Goal: Information Seeking & Learning: Learn about a topic

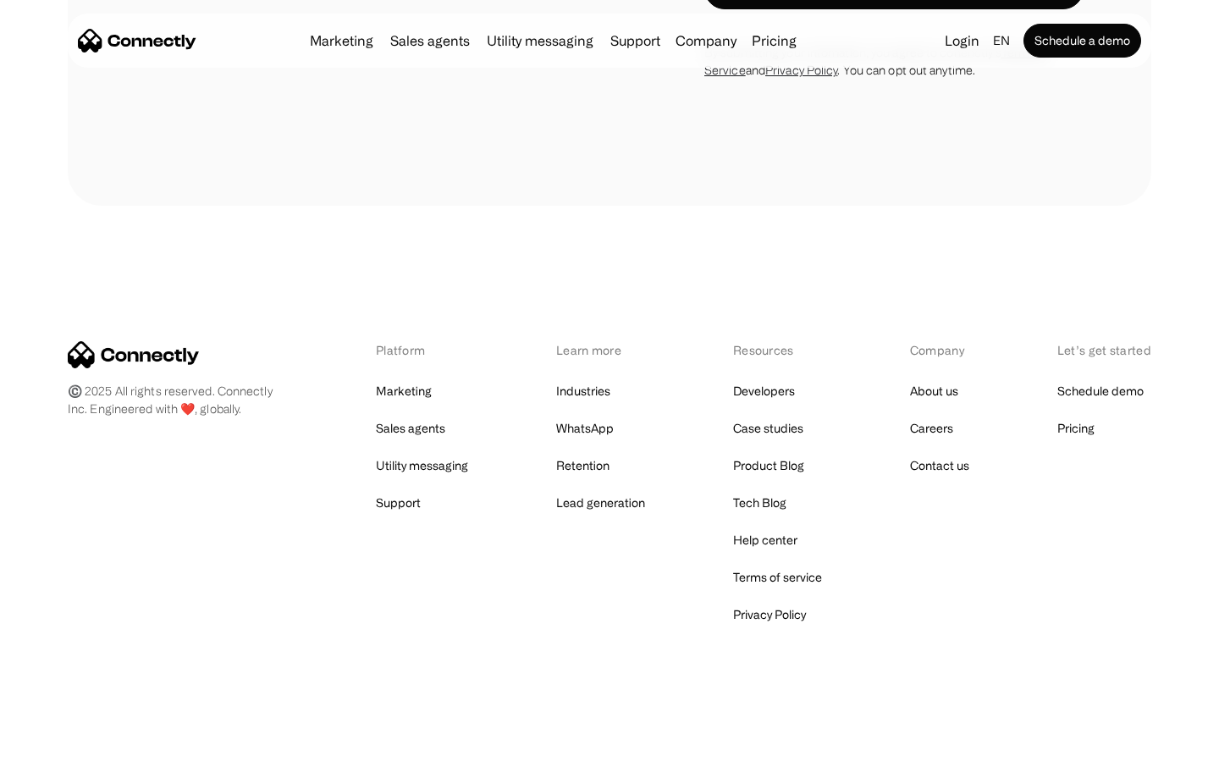
scroll to position [5497, 0]
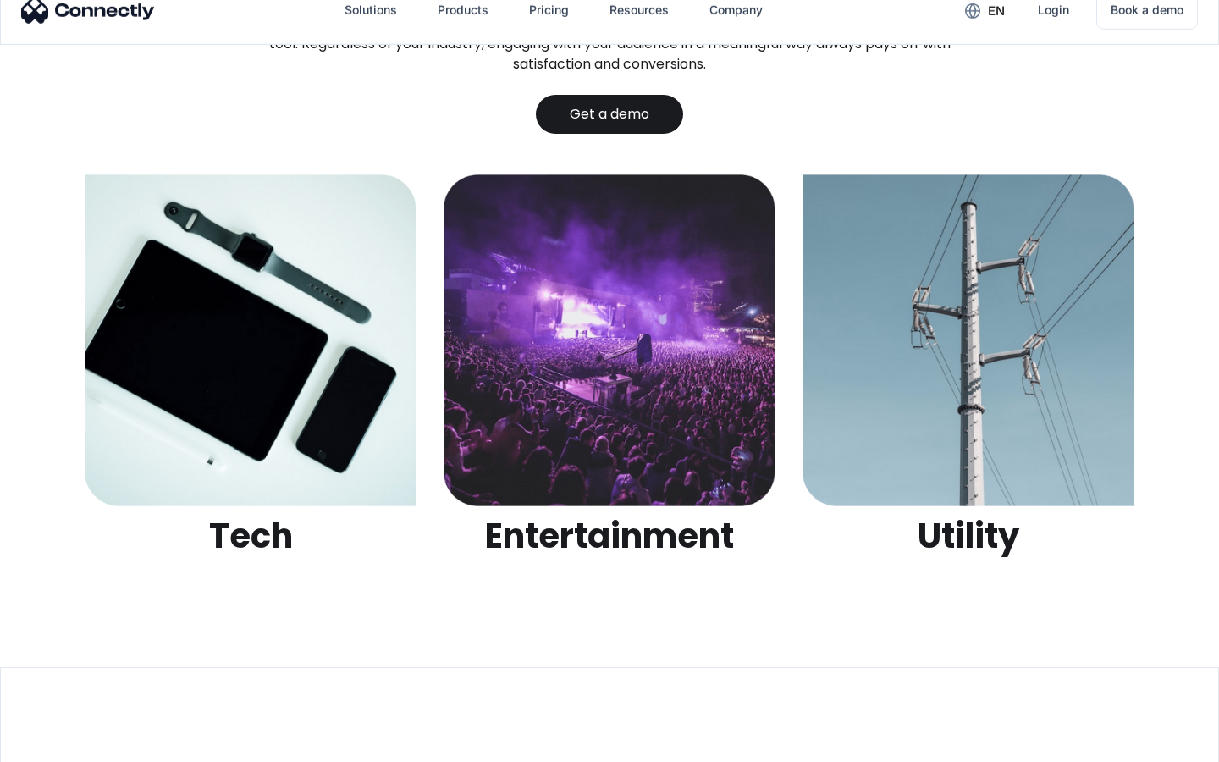
scroll to position [5339, 0]
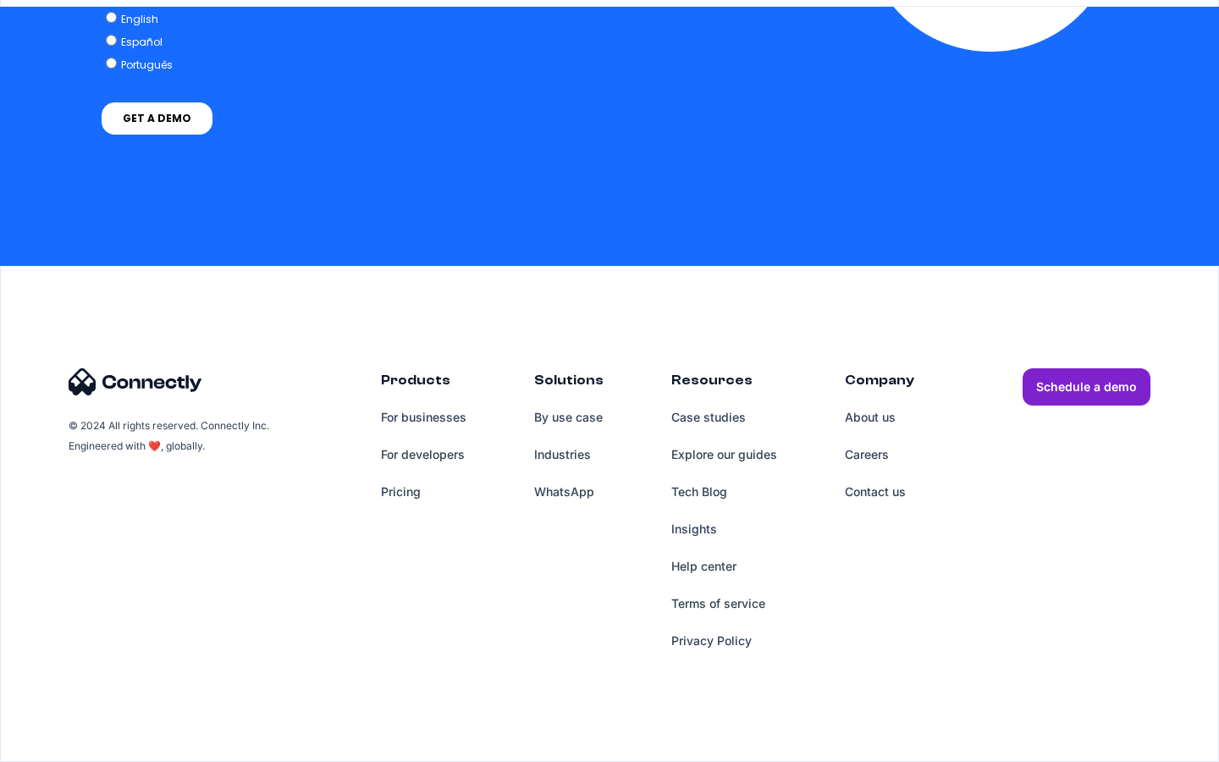
scroll to position [4197, 0]
